Goal: Navigation & Orientation: Find specific page/section

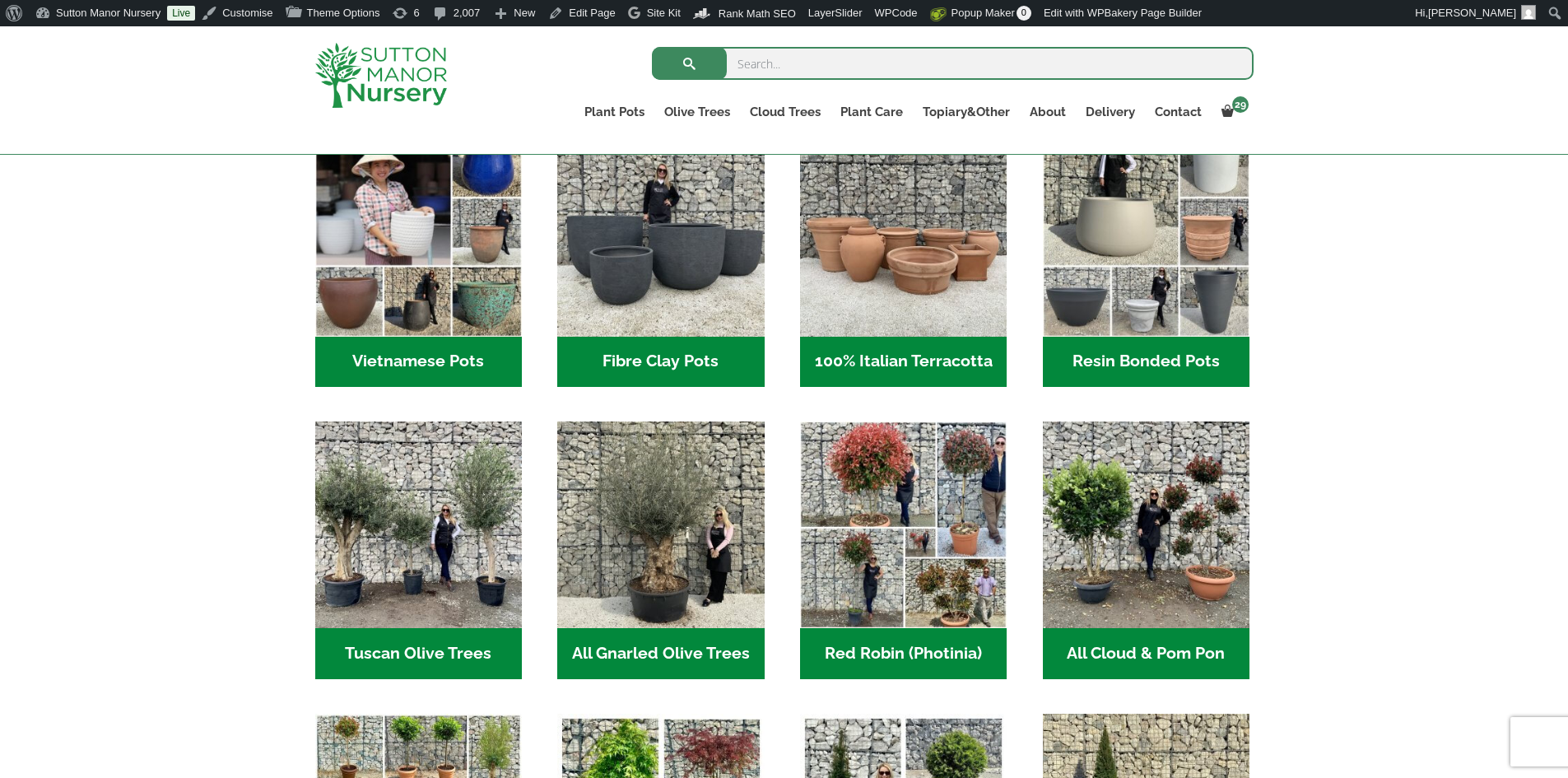
click at [1110, 351] on h2 "Resin Bonded Pots (212)" at bounding box center [1146, 362] width 207 height 51
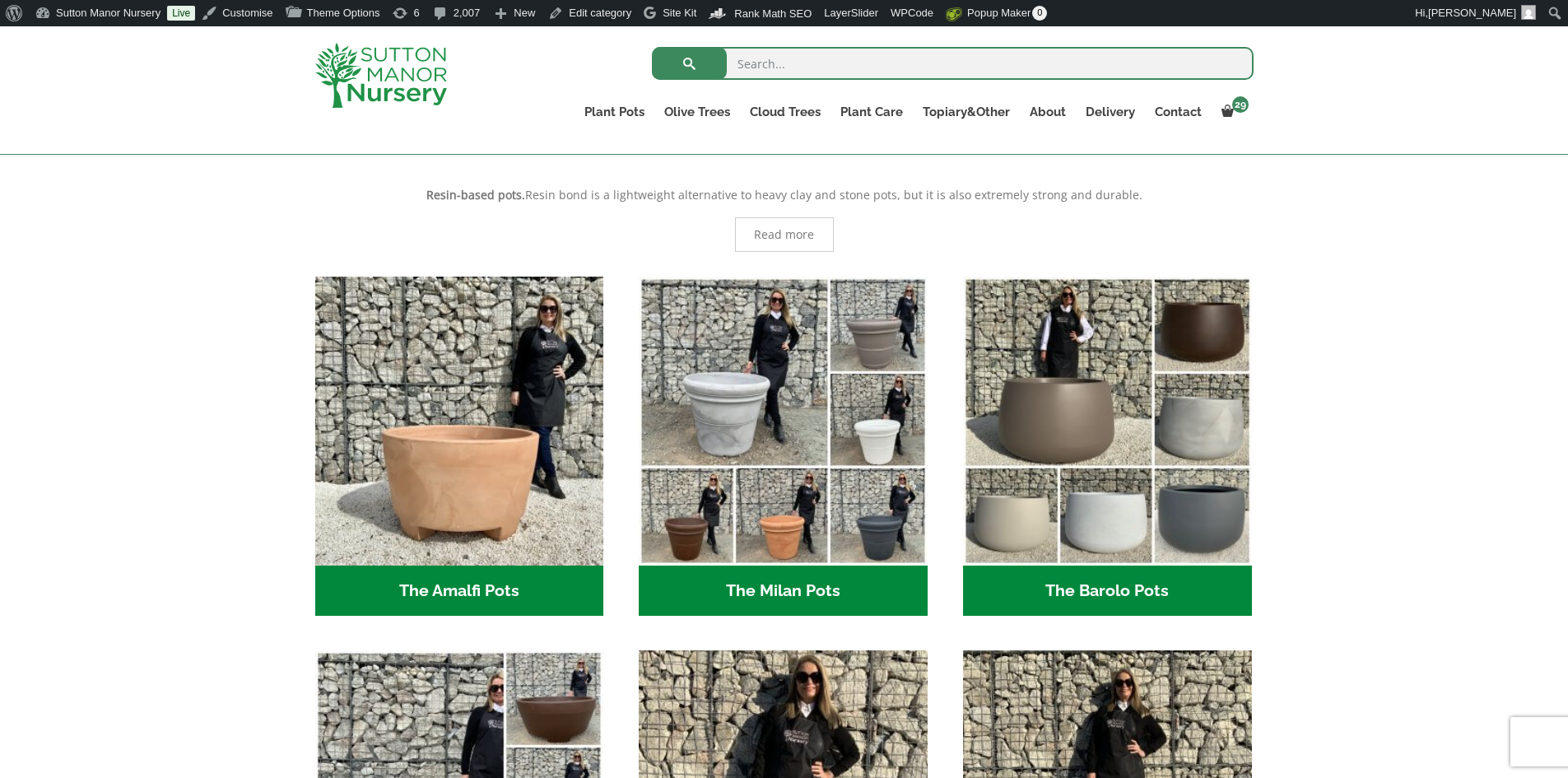
scroll to position [576, 0]
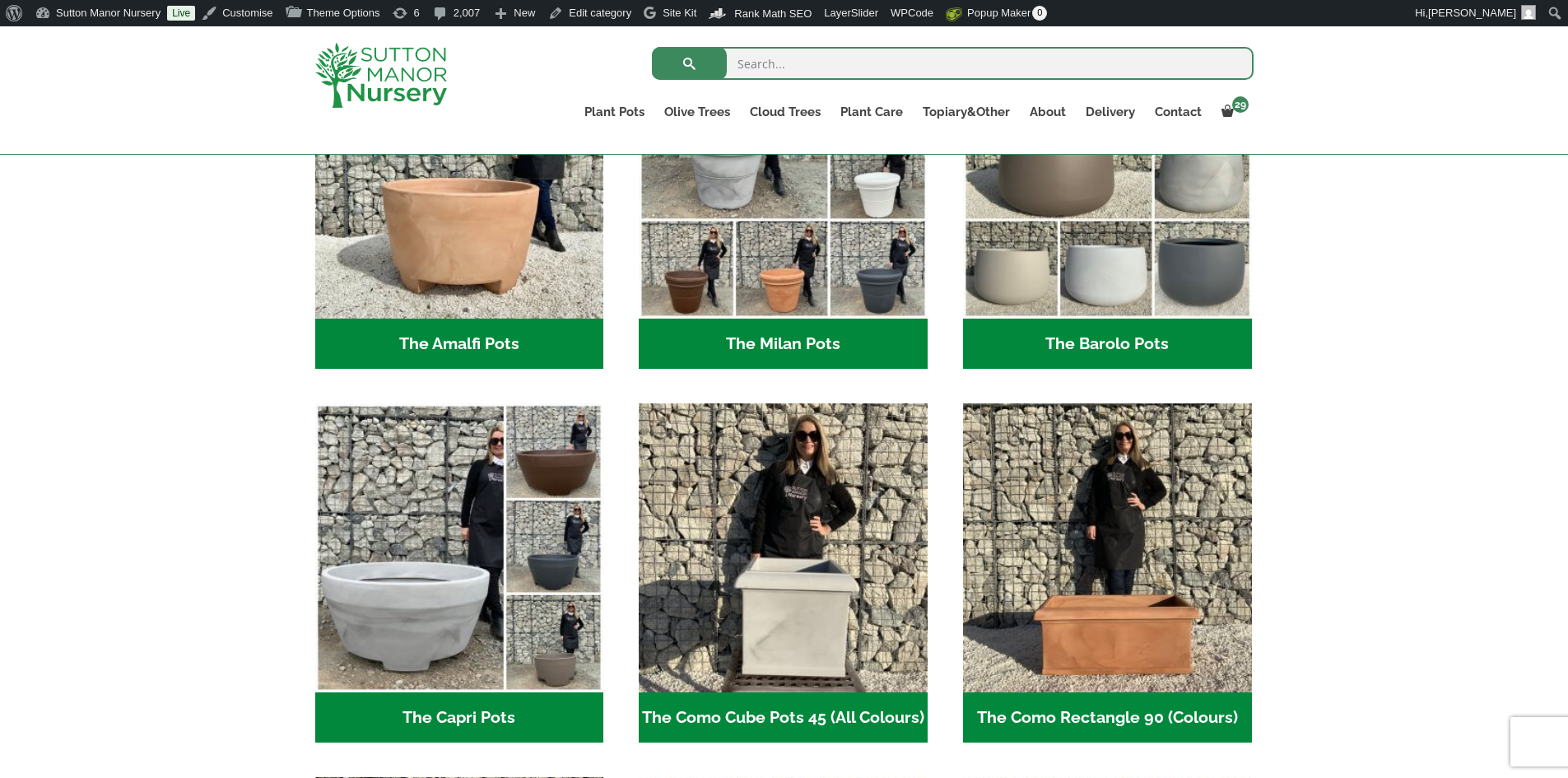
click at [773, 349] on h2 "The Milan Pots (35)" at bounding box center [783, 343] width 289 height 51
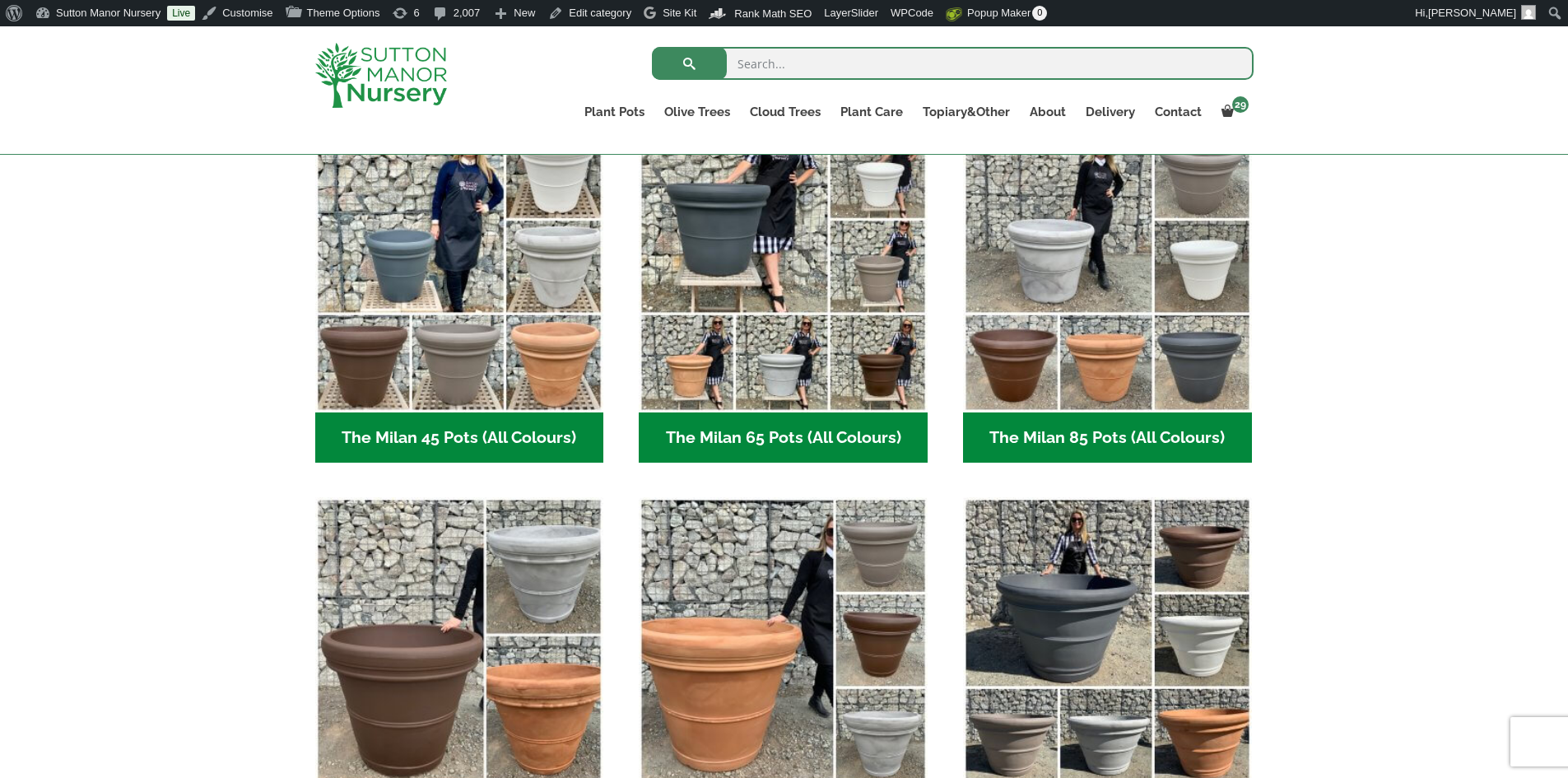
scroll to position [576, 0]
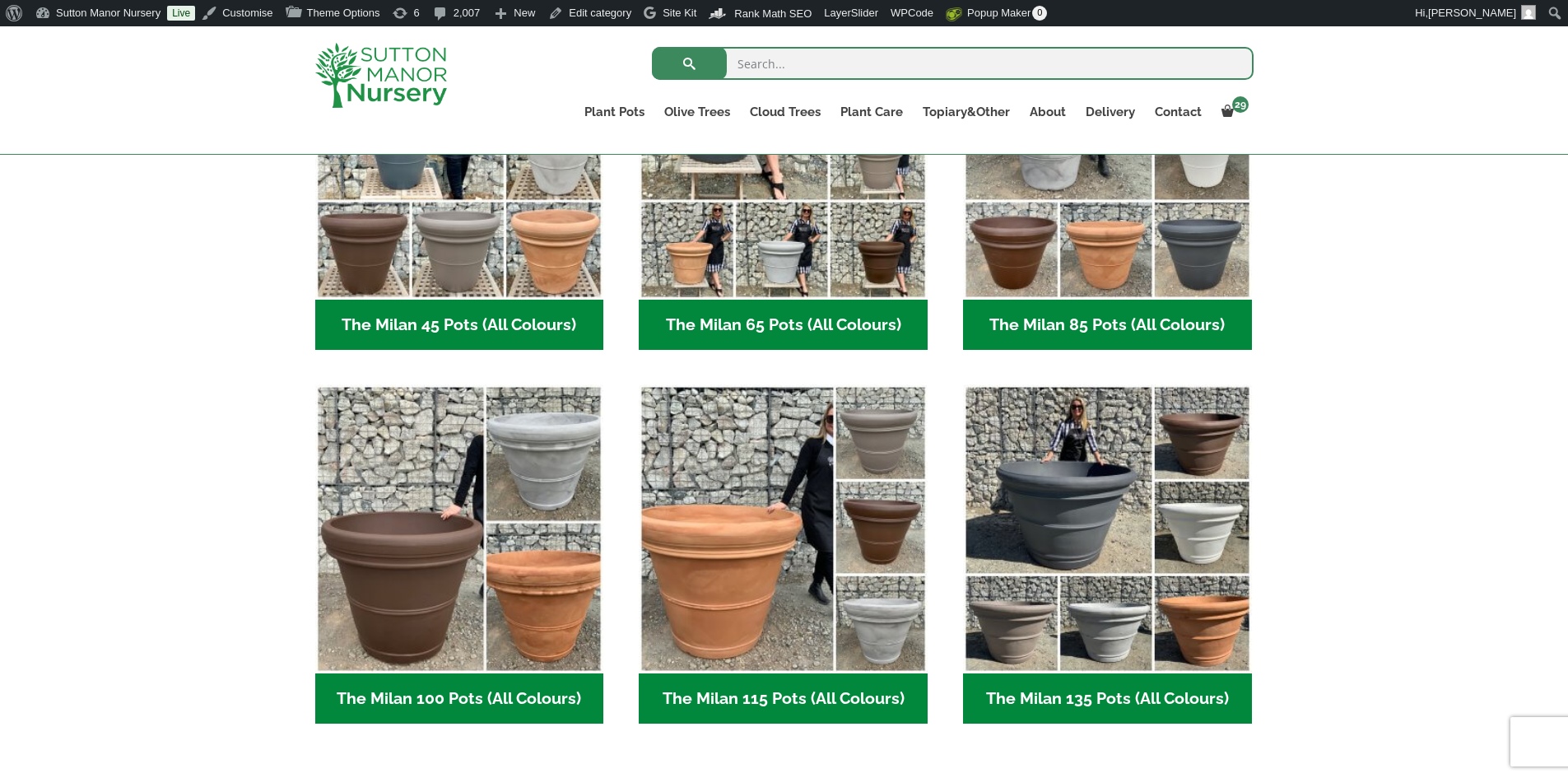
click at [1069, 327] on h2 "The Milan 85 Pots (All Colours) (6)" at bounding box center [1107, 325] width 289 height 51
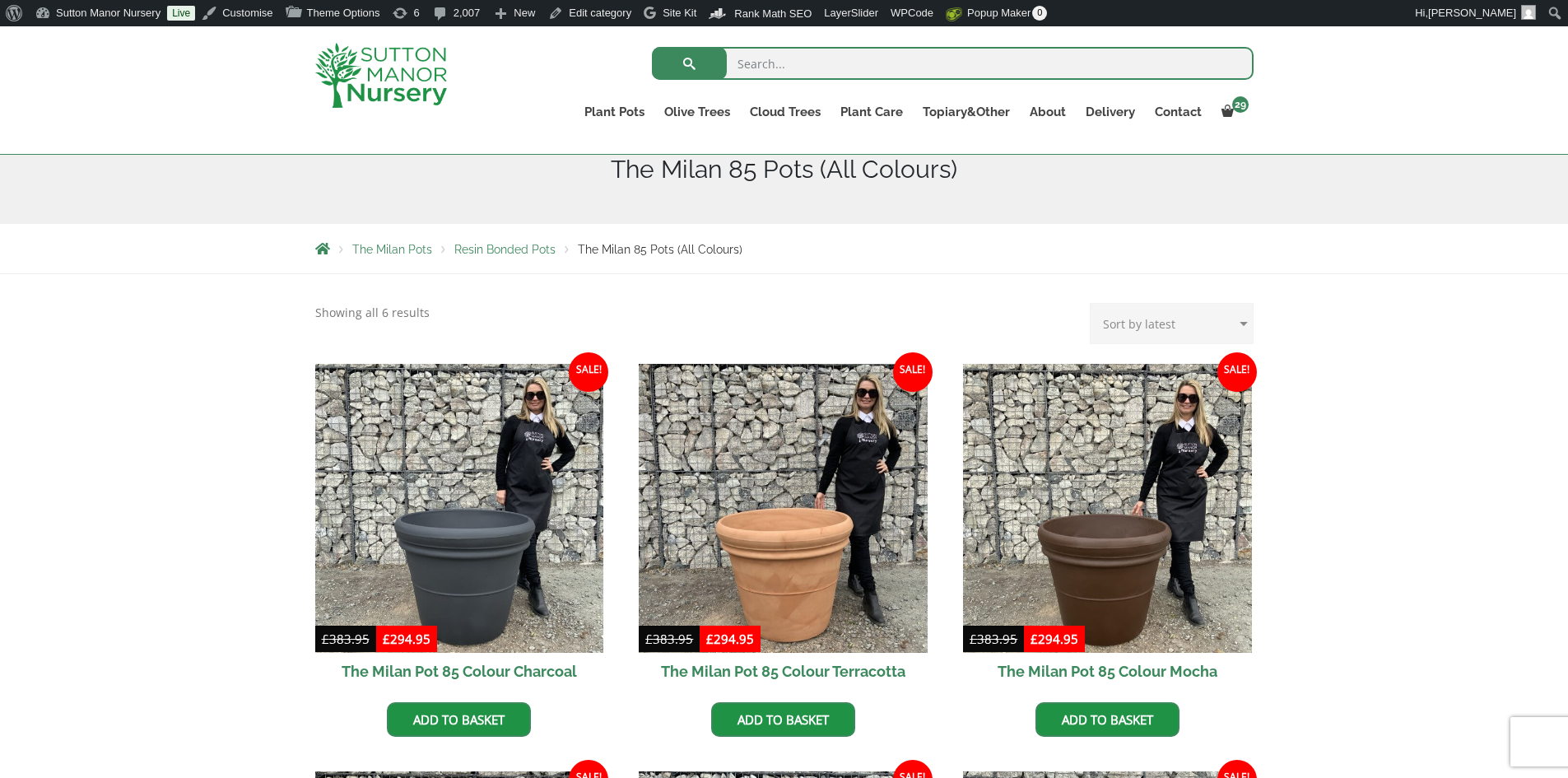
scroll to position [165, 0]
